Goal: Information Seeking & Learning: Learn about a topic

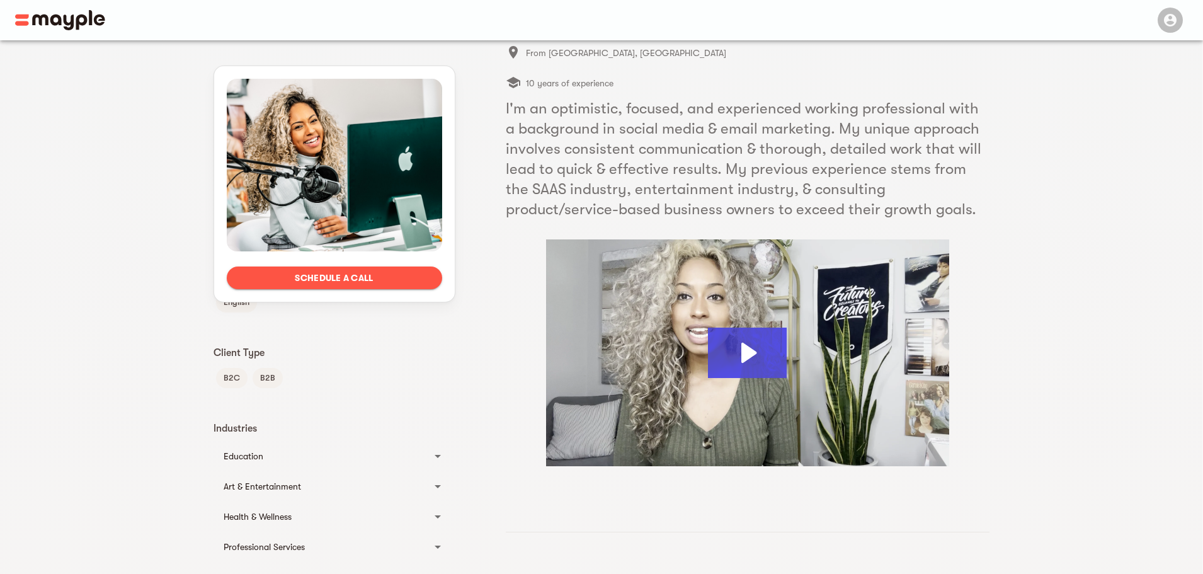
scroll to position [126, 0]
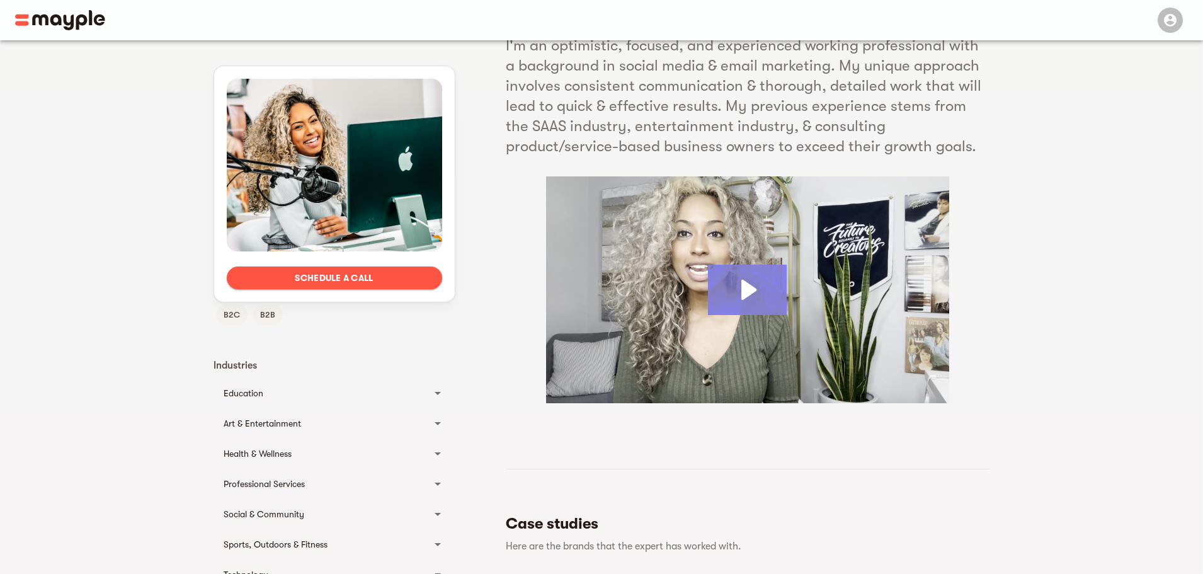
click at [735, 288] on icon "Play Video: Angel Marie" at bounding box center [747, 290] width 79 height 50
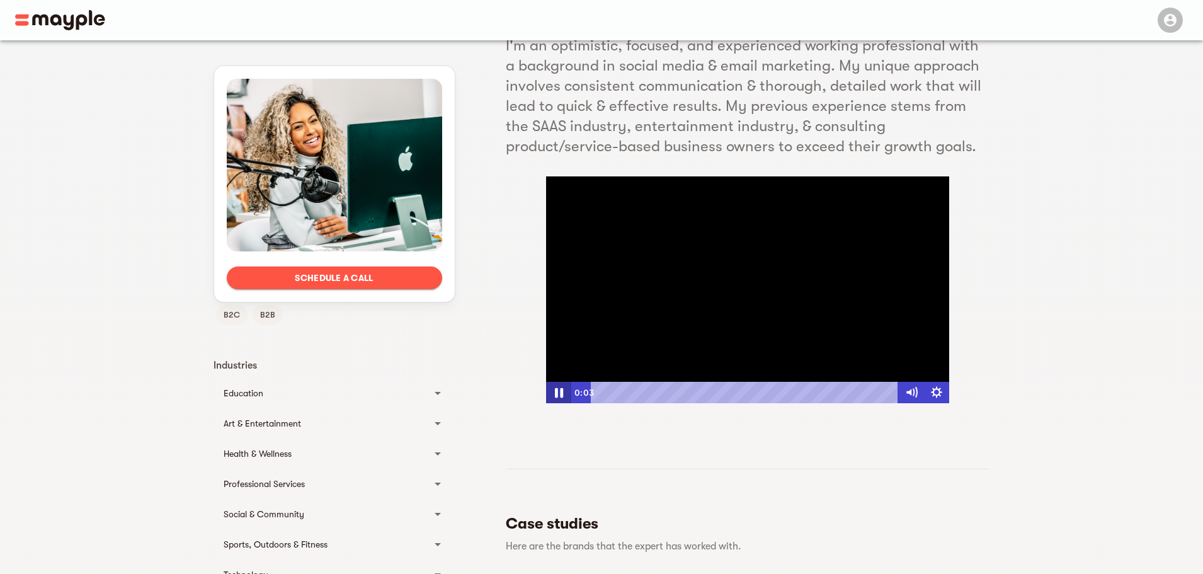
click at [559, 390] on icon "Pause" at bounding box center [559, 393] width 30 height 26
click at [863, 154] on h5 "I'm an optimistic, focused, and experienced working professional with a backgro…" at bounding box center [748, 95] width 484 height 121
drag, startPoint x: 619, startPoint y: 395, endPoint x: 583, endPoint y: 394, distance: 36.6
click at [583, 394] on div "0:00 0:00" at bounding box center [735, 392] width 328 height 21
click at [554, 394] on icon "Play Video" at bounding box center [559, 393] width 30 height 26
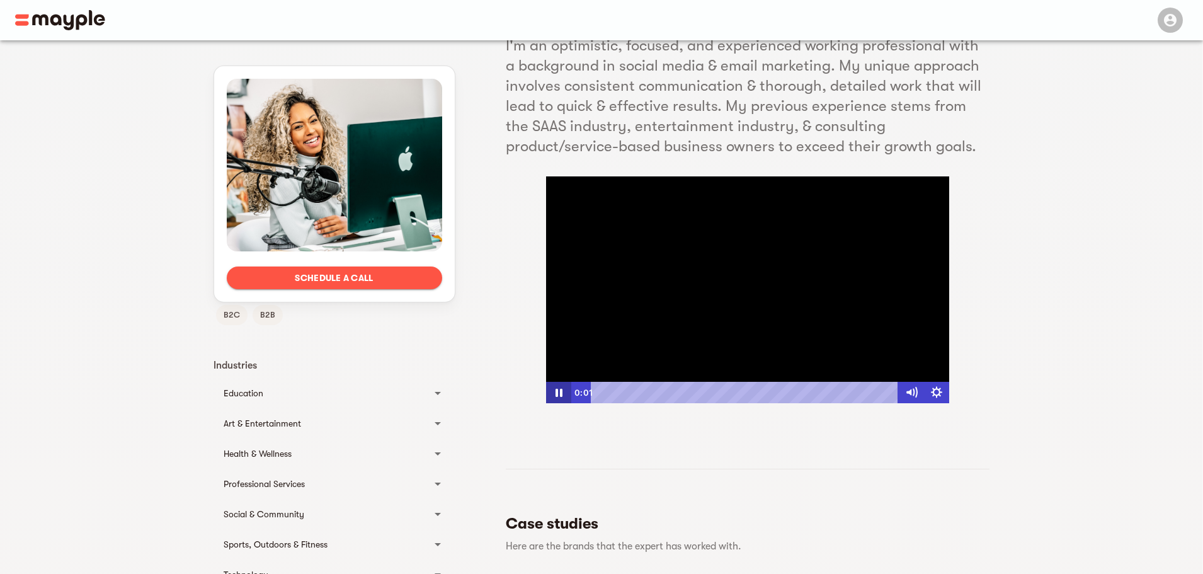
click at [558, 394] on icon "Pause" at bounding box center [557, 392] width 25 height 21
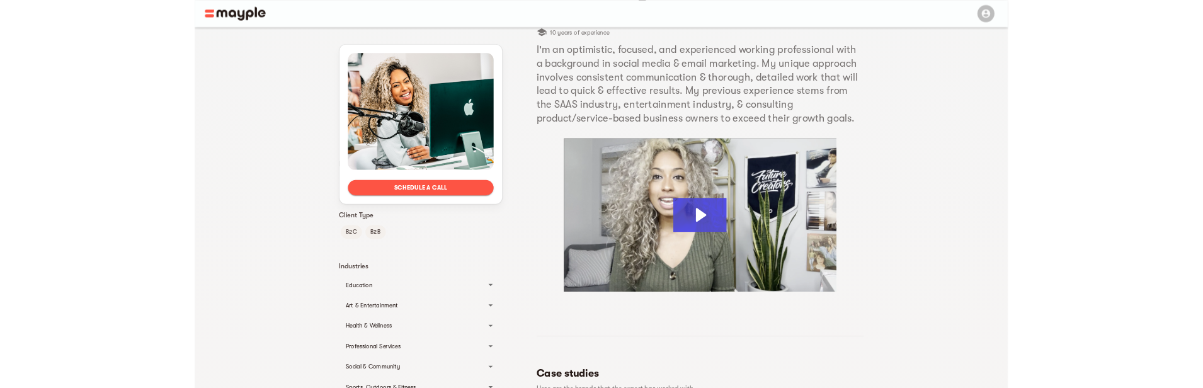
scroll to position [126, 0]
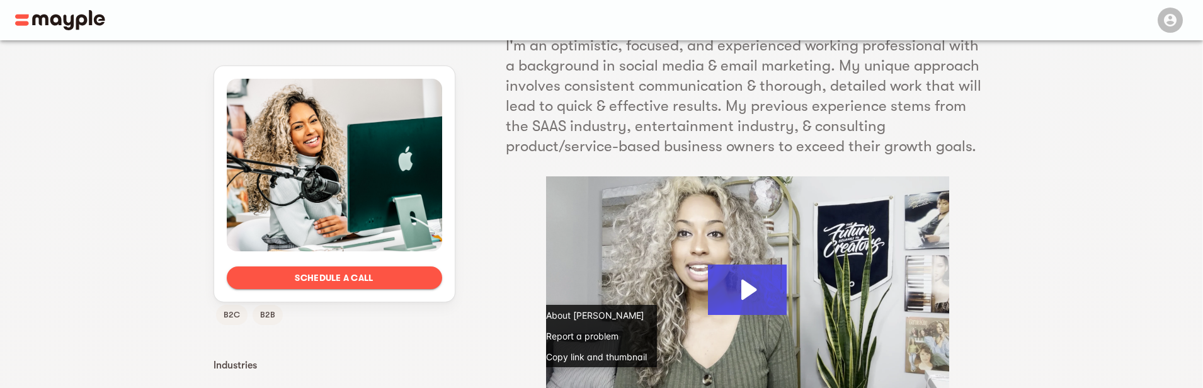
click at [668, 232] on img at bounding box center [747, 289] width 403 height 227
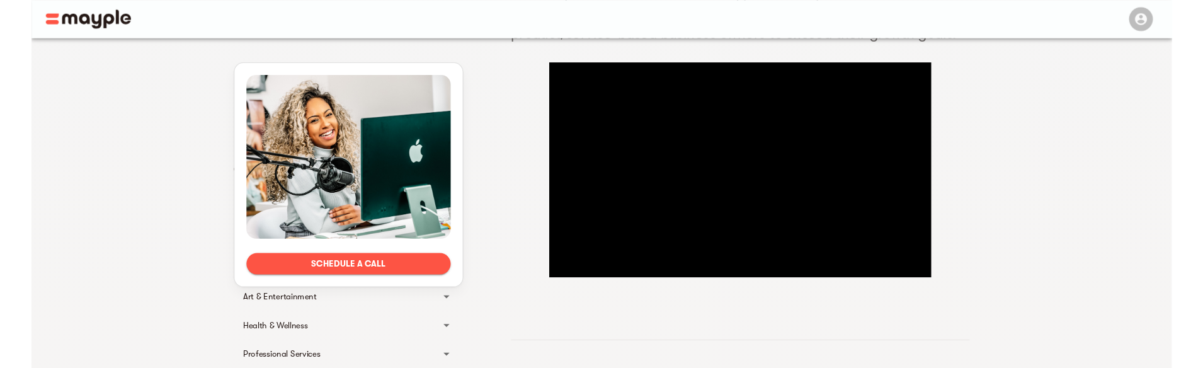
scroll to position [252, 0]
